Goal: Task Accomplishment & Management: Complete application form

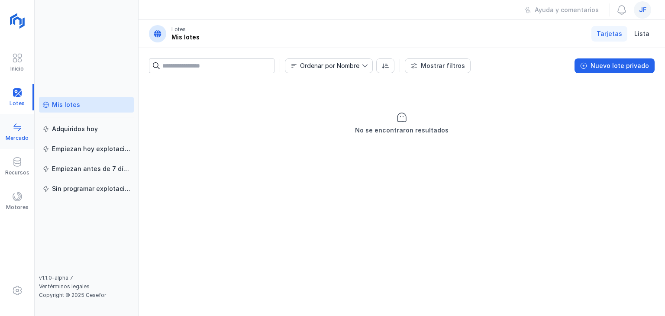
click at [21, 129] on span at bounding box center [17, 127] width 10 height 10
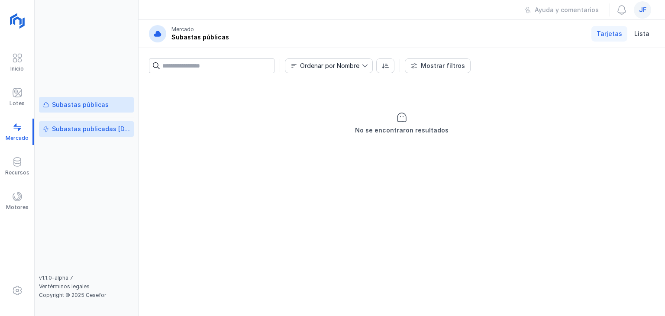
click at [103, 124] on link "Subastas publicadas [DATE]" at bounding box center [86, 129] width 95 height 16
click at [103, 105] on div "Subastas públicas" at bounding box center [80, 104] width 57 height 9
click at [24, 160] on div "Recursos" at bounding box center [17, 166] width 34 height 26
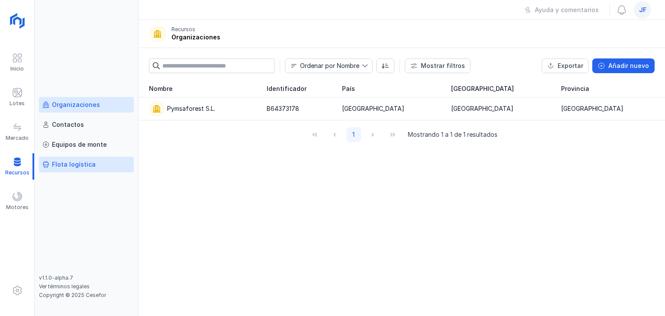
click at [107, 160] on div "Flota logística" at bounding box center [86, 164] width 88 height 9
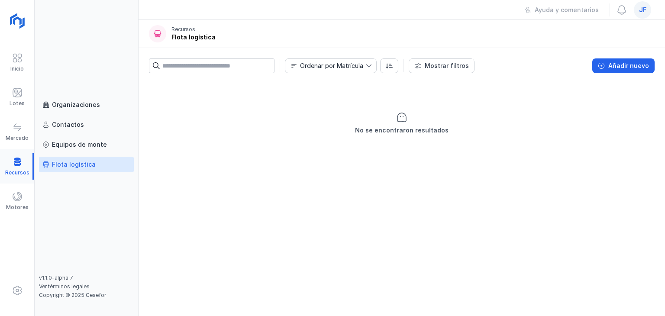
click at [11, 164] on div at bounding box center [17, 166] width 34 height 26
click at [78, 96] on div "Organizaciones Contactos Equipos de [PERSON_NAME] logística v1.1.0-alpha.7 Ver …" at bounding box center [87, 158] width 104 height 316
click at [76, 103] on div "Organizaciones" at bounding box center [76, 104] width 48 height 9
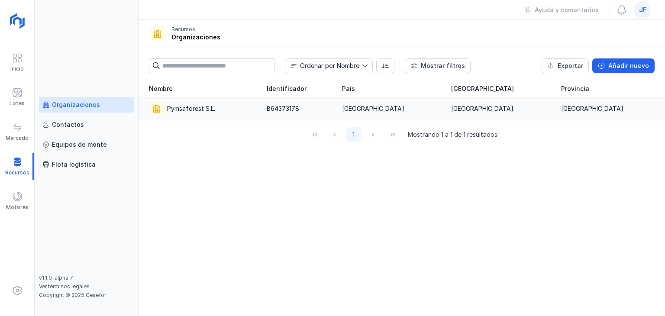
click at [214, 113] on div "Pymsaforest S.L." at bounding box center [202, 109] width 107 height 16
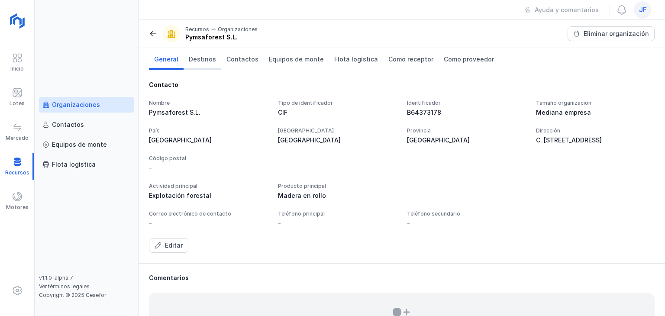
click at [201, 58] on span "Destinos" at bounding box center [202, 59] width 27 height 9
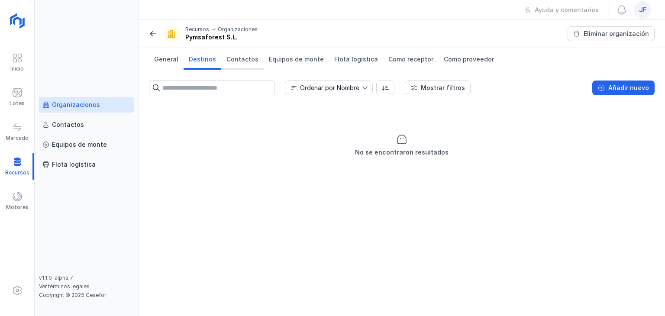
click at [230, 58] on span "Contactos" at bounding box center [242, 59] width 32 height 9
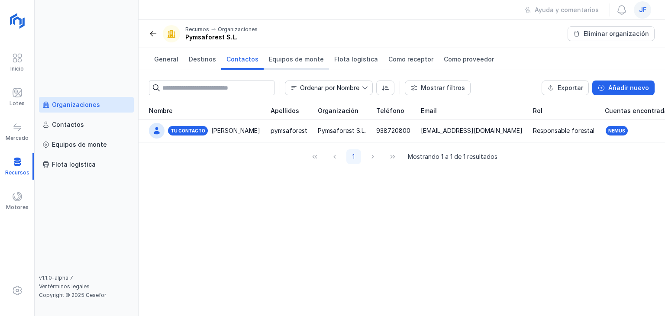
click at [292, 58] on span "Equipos de monte" at bounding box center [296, 59] width 55 height 9
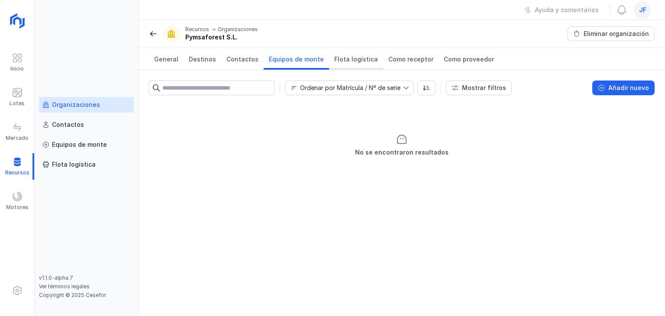
click at [346, 59] on span "Flota logística" at bounding box center [356, 59] width 44 height 9
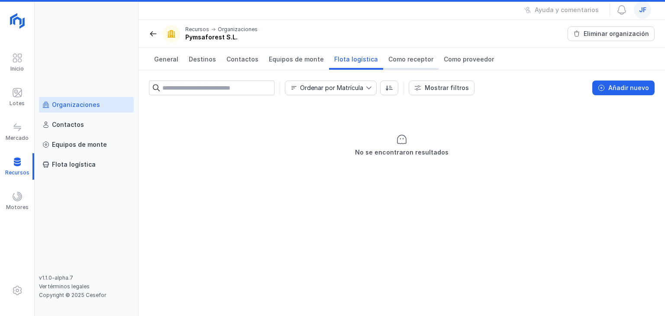
click at [402, 57] on span "Como receptor" at bounding box center [410, 59] width 45 height 9
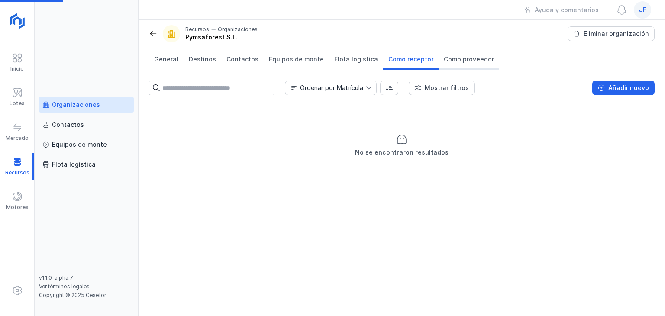
click at [444, 57] on span "Como proveedor" at bounding box center [469, 59] width 50 height 9
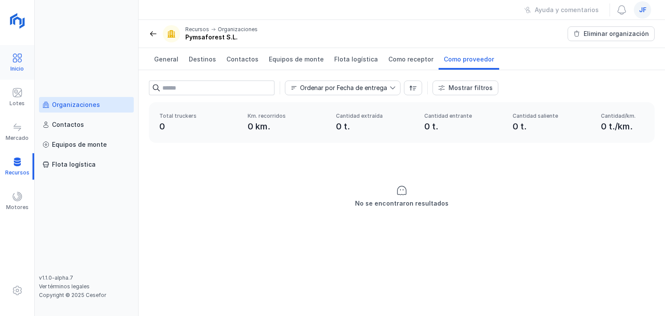
click at [21, 67] on div "Inicio" at bounding box center [16, 68] width 13 height 7
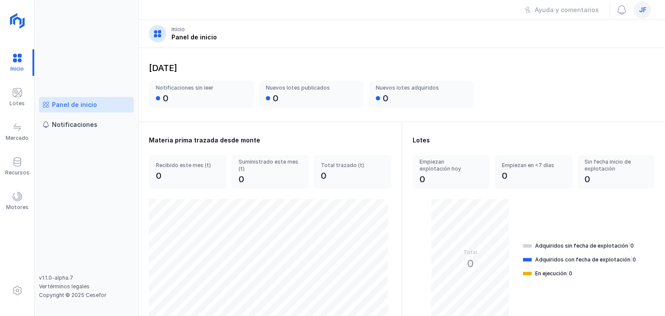
click at [103, 110] on link "Panel de inicio" at bounding box center [86, 105] width 95 height 16
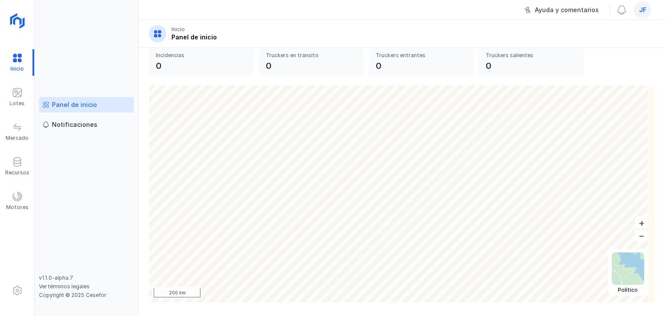
click at [583, 9] on div "Ayuda y comentarios" at bounding box center [567, 10] width 64 height 9
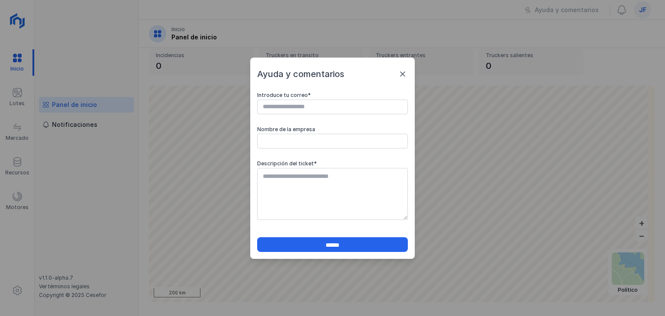
click at [398, 73] on span at bounding box center [402, 74] width 10 height 10
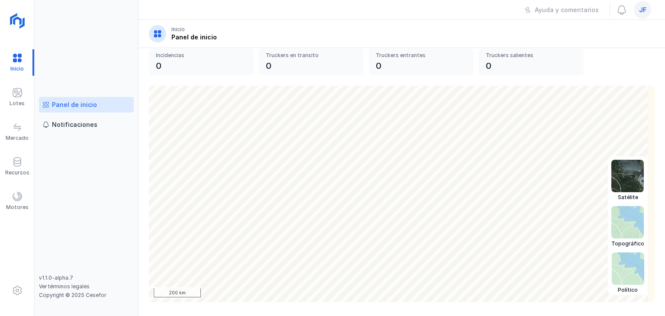
click at [611, 171] on img at bounding box center [627, 176] width 32 height 32
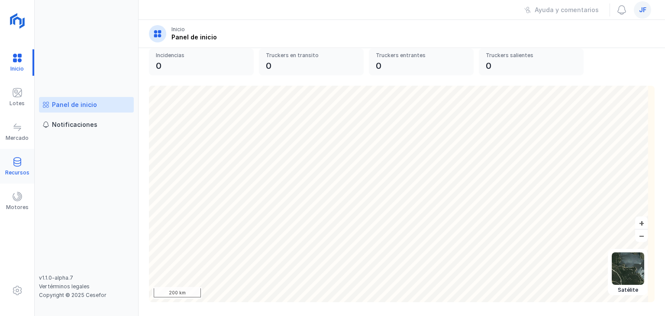
click at [24, 167] on div "Recursos" at bounding box center [17, 166] width 34 height 26
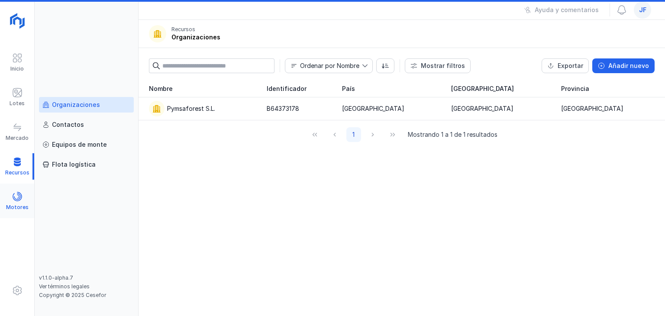
click at [21, 205] on div "Motores" at bounding box center [17, 207] width 23 height 7
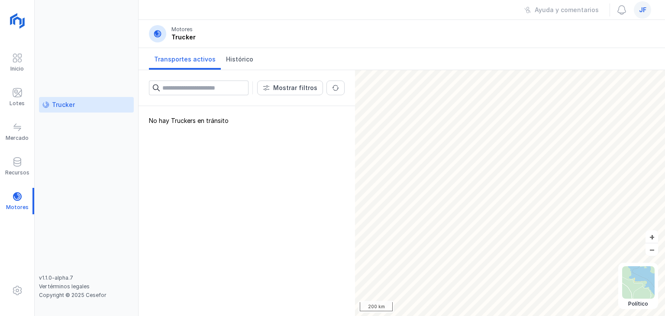
click at [212, 120] on div "No hay Truckers en tránsito" at bounding box center [247, 211] width 216 height 210
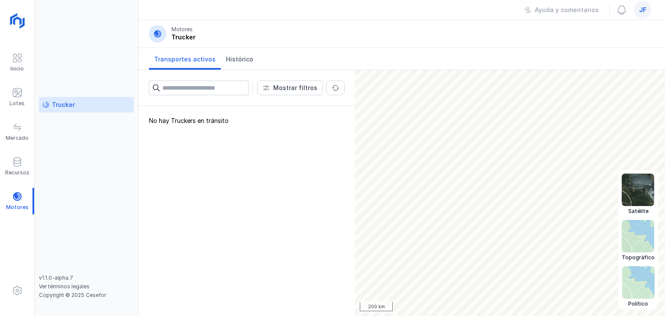
click at [640, 281] on img at bounding box center [638, 282] width 32 height 32
click at [637, 239] on img at bounding box center [638, 236] width 32 height 32
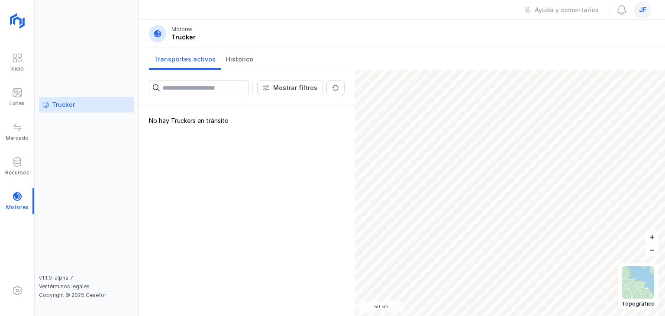
click at [430, 316] on html "Inicio Lotes Mercado Recursos Motores Trucker v1.1.0-alpha.7 Ver términos legal…" at bounding box center [332, 158] width 665 height 316
click at [23, 70] on div "Inicio" at bounding box center [16, 68] width 13 height 7
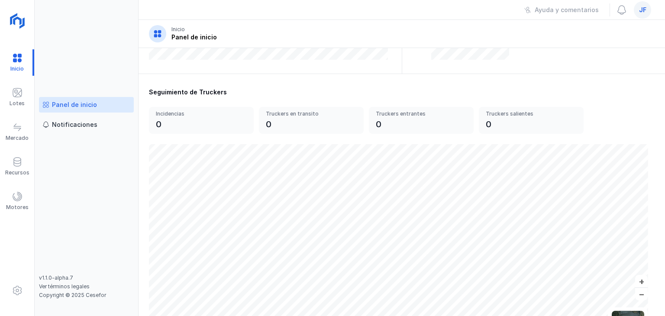
scroll to position [303, 0]
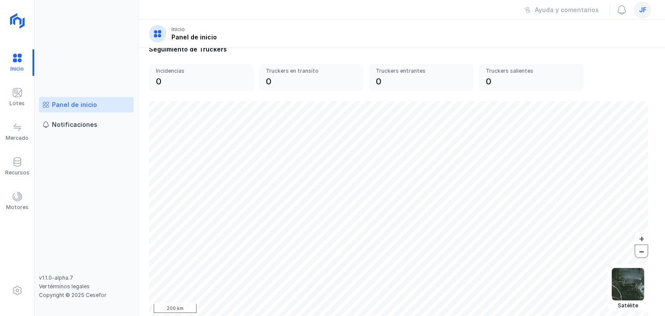
click at [637, 251] on button "–" at bounding box center [641, 251] width 13 height 13
click at [232, 75] on div "0" at bounding box center [196, 81] width 81 height 12
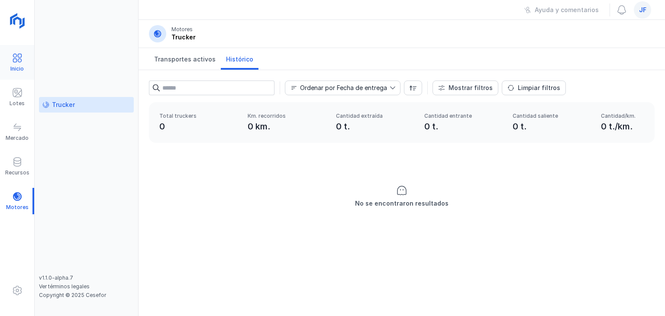
click at [23, 56] on div "Inicio" at bounding box center [17, 62] width 34 height 26
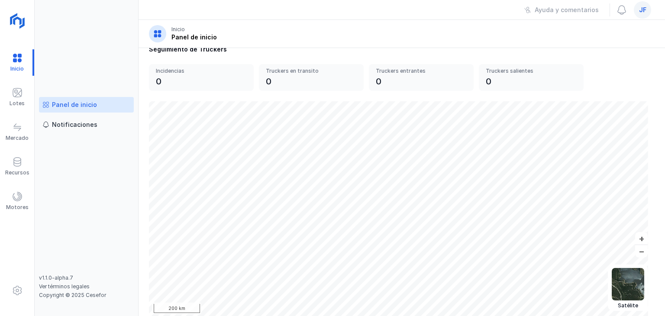
scroll to position [319, 0]
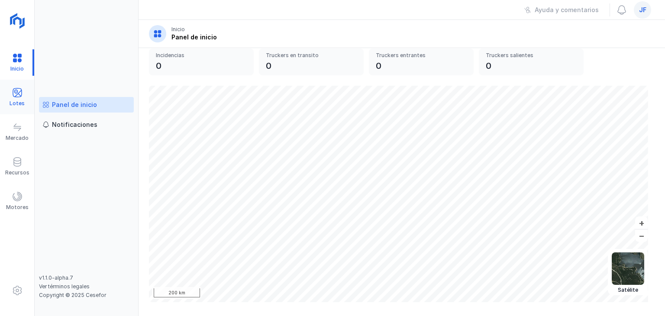
click at [19, 101] on div "Lotes" at bounding box center [17, 103] width 15 height 7
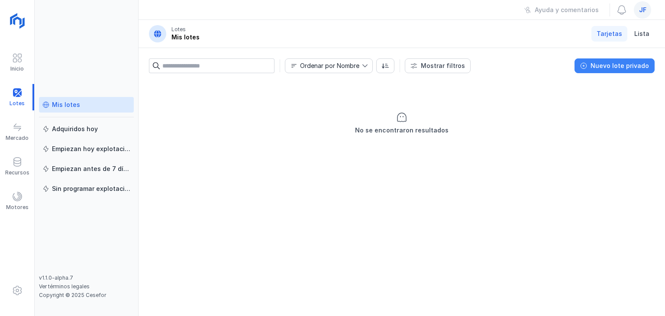
click at [622, 70] on div "Nuevo lote privado" at bounding box center [620, 65] width 58 height 9
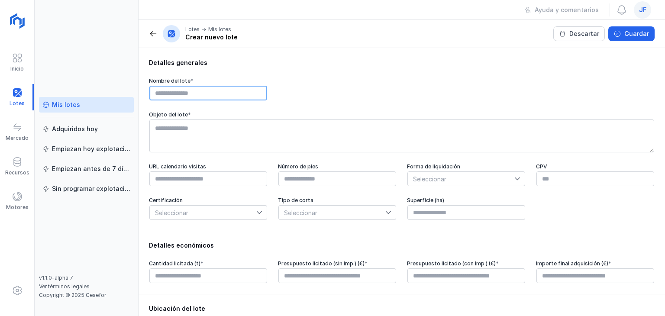
click at [179, 94] on input "text" at bounding box center [208, 93] width 118 height 15
